Goal: Transaction & Acquisition: Purchase product/service

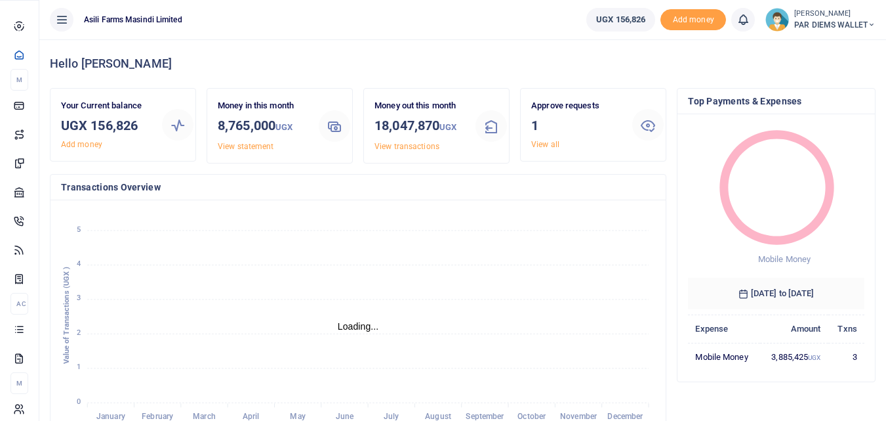
click at [0, 0] on span "Mobile Money" at bounding box center [0, 0] width 0 height 0
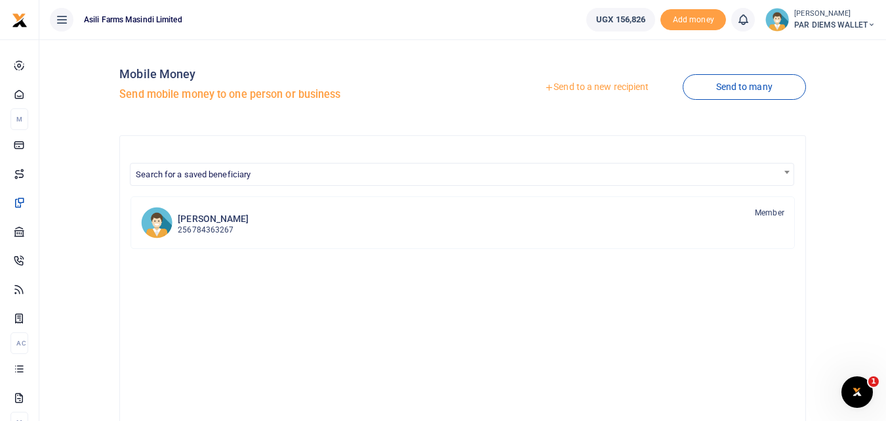
click at [588, 90] on link "Send to a new recipient" at bounding box center [596, 87] width 171 height 24
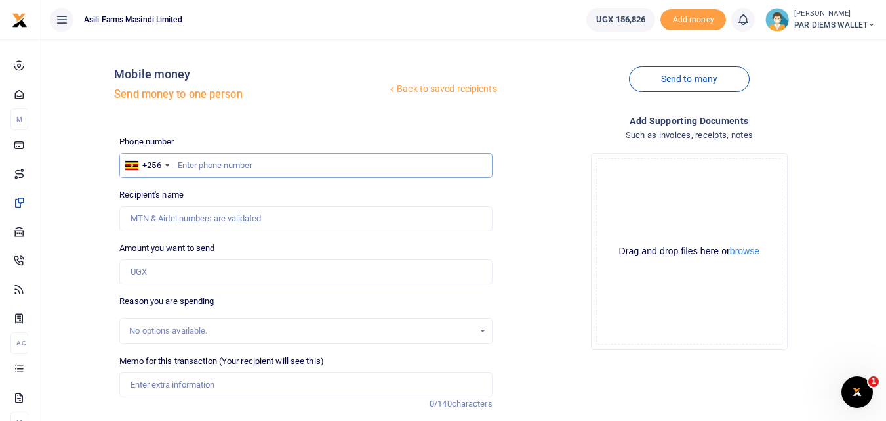
click at [206, 163] on input "text" at bounding box center [305, 165] width 373 height 25
click at [204, 167] on input "text" at bounding box center [305, 165] width 373 height 25
click at [247, 164] on input "997243099" at bounding box center [305, 165] width 373 height 25
type input "9"
type input "774243099"
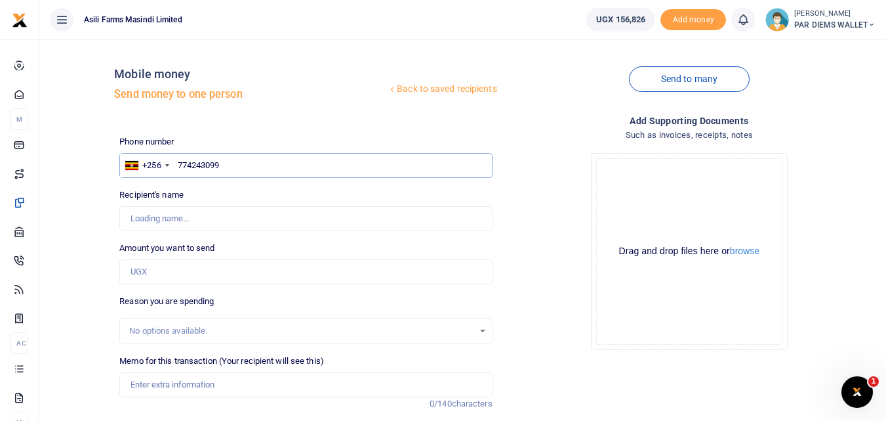
type input "[PERSON_NAME] [PERSON_NAME]"
type input "774243099"
click at [178, 274] on input "Amount you want to send" at bounding box center [305, 271] width 373 height 25
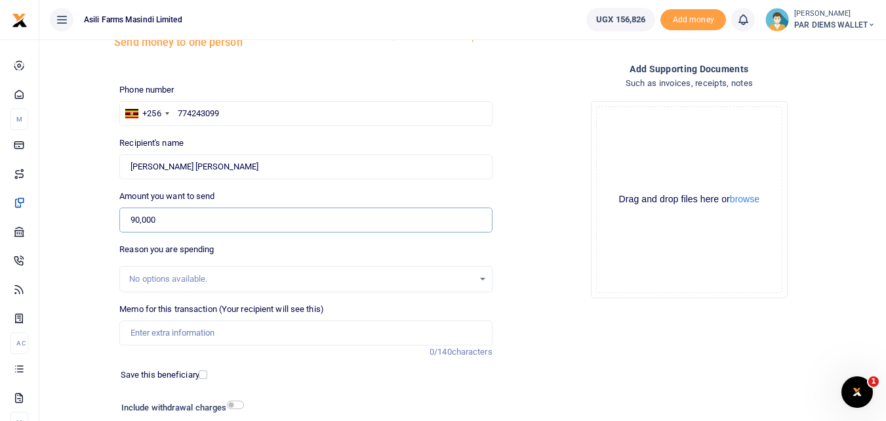
scroll to position [97, 0]
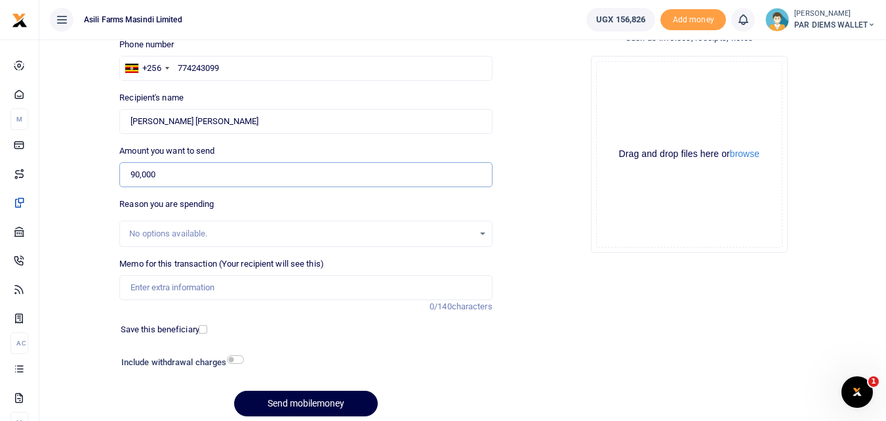
type input "90,000"
click at [153, 282] on input "Memo for this transaction (Your recipient will see this)" at bounding box center [305, 287] width 373 height 25
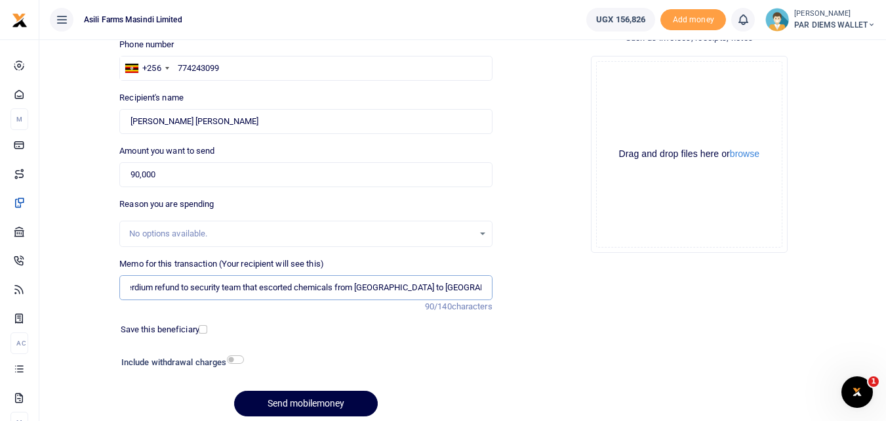
scroll to position [0, 10]
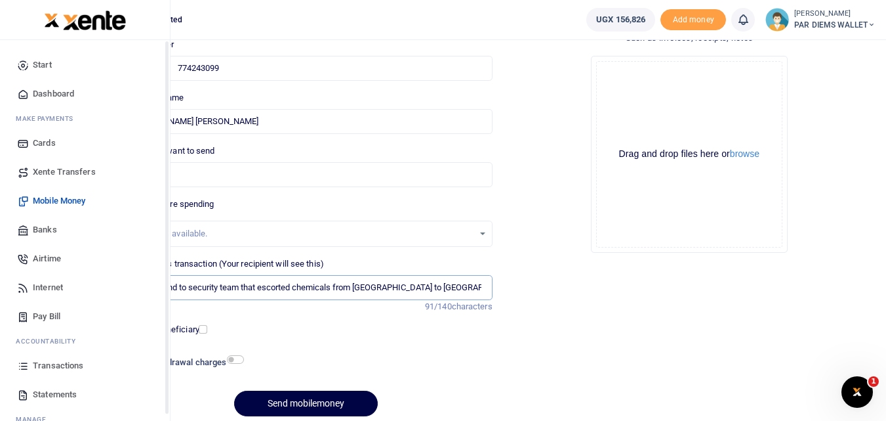
type input "Perdium refund to security team that escorted chemicals from [GEOGRAPHIC_DATA] …"
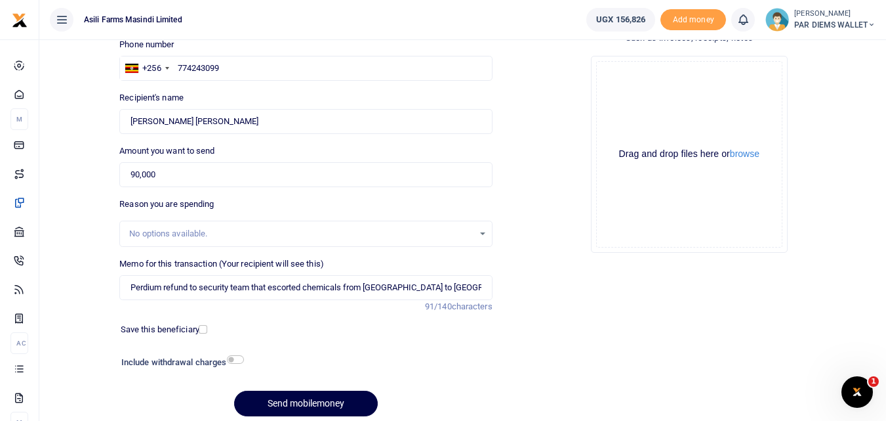
click at [613, 86] on div "Drag and drop files here or browse Powered by Uppy" at bounding box center [689, 154] width 186 height 186
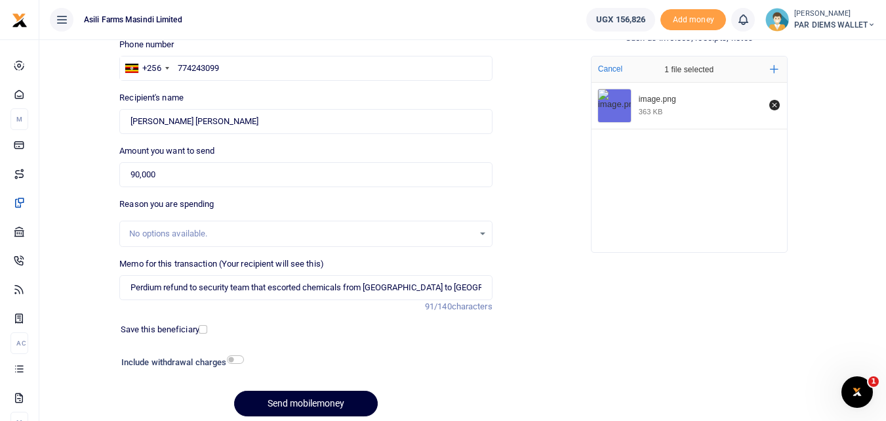
click at [306, 399] on button "Send mobilemoney" at bounding box center [306, 403] width 144 height 26
